Goal: Navigation & Orientation: Find specific page/section

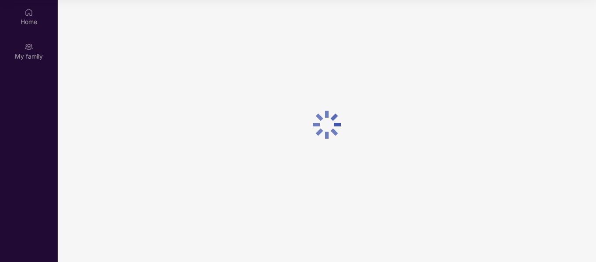
scroll to position [28, 0]
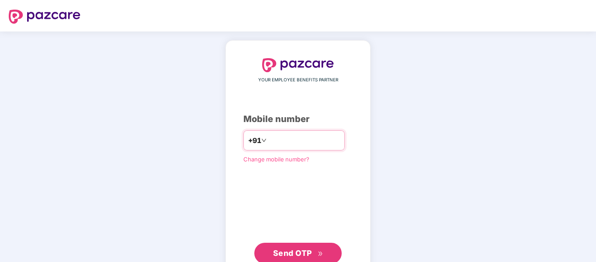
click at [302, 138] on input "number" at bounding box center [304, 140] width 72 height 14
type input "**********"
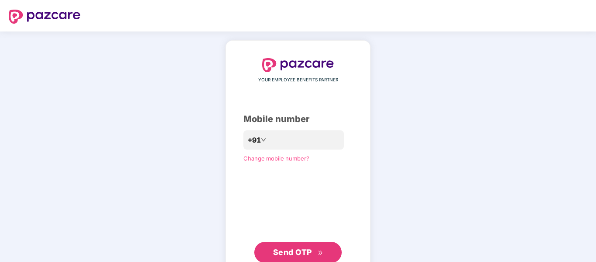
click at [295, 252] on span "Send OTP" at bounding box center [292, 251] width 39 height 9
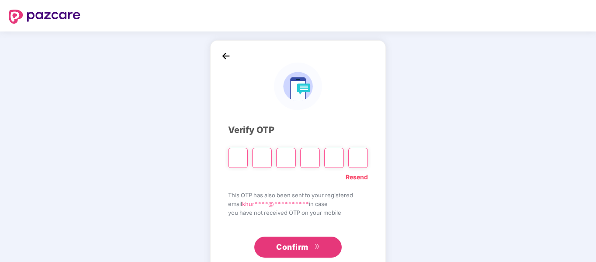
type input "*"
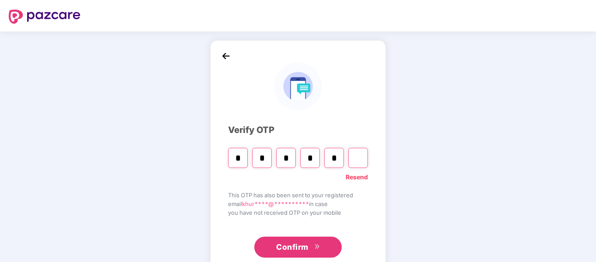
type input "*"
